Goal: Transaction & Acquisition: Purchase product/service

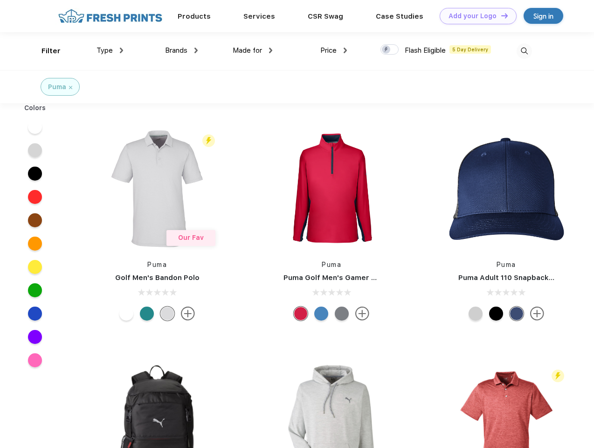
click at [475, 16] on link "Add your Logo Design Tool" at bounding box center [478, 16] width 77 height 16
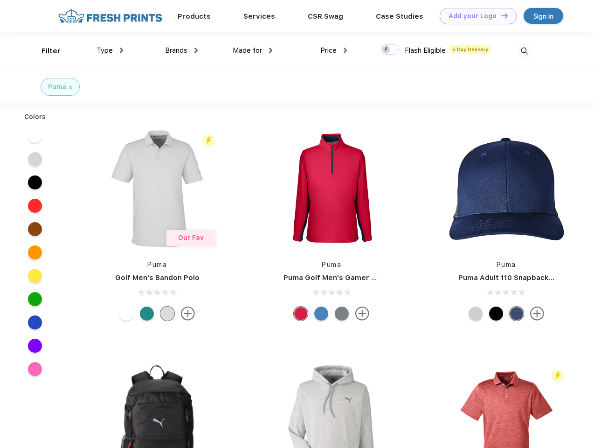
click at [0, 0] on div "Design Tool" at bounding box center [0, 0] width 0 height 0
click at [500, 15] on link "Add your Logo Design Tool" at bounding box center [478, 16] width 77 height 16
click at [45, 51] on div "Filter" at bounding box center [50, 51] width 19 height 11
click at [110, 50] on span "Type" at bounding box center [105, 50] width 16 height 8
click at [181, 50] on span "Brands" at bounding box center [176, 50] width 22 height 8
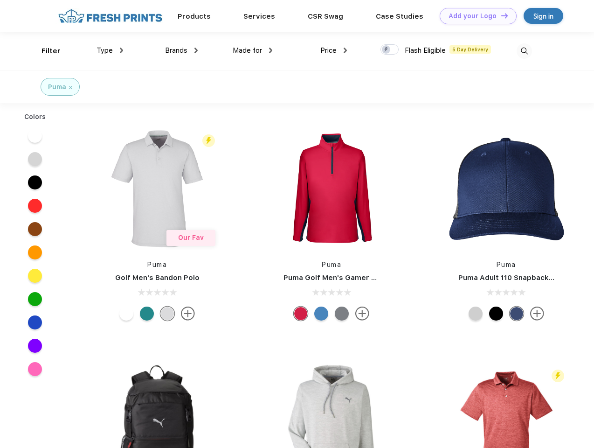
click at [253, 50] on span "Made for" at bounding box center [247, 50] width 29 height 8
click at [334, 50] on span "Price" at bounding box center [328, 50] width 16 height 8
click at [390, 50] on div at bounding box center [389, 49] width 18 height 10
click at [386, 50] on input "checkbox" at bounding box center [383, 47] width 6 height 6
click at [524, 51] on img at bounding box center [524, 50] width 15 height 15
